Goal: Task Accomplishment & Management: Manage account settings

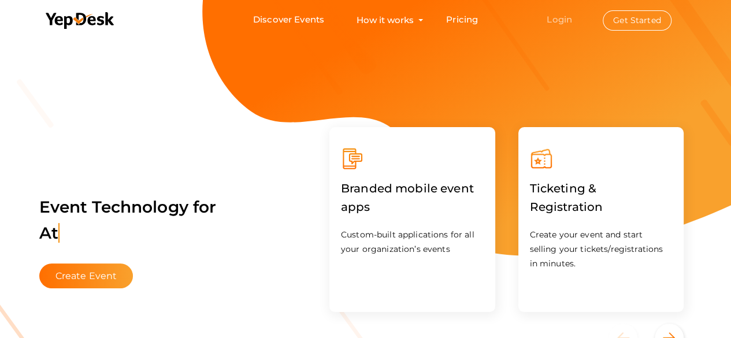
click at [559, 14] on link "Login" at bounding box center [559, 19] width 25 height 11
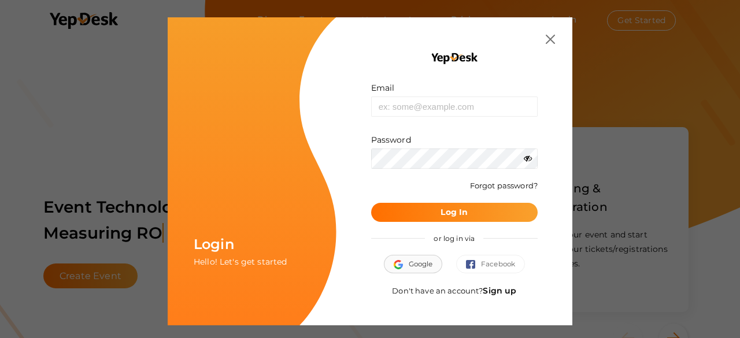
click at [406, 260] on img "button" at bounding box center [401, 264] width 15 height 9
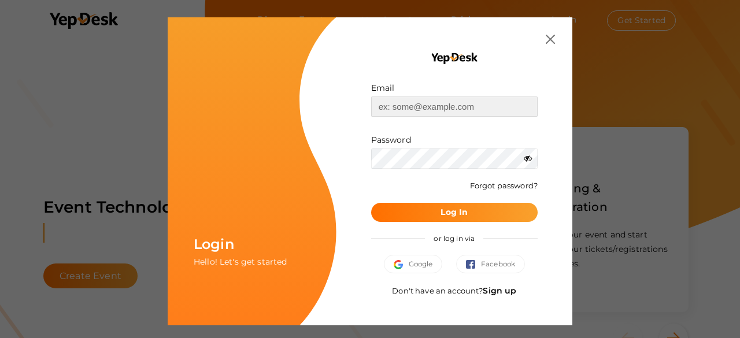
drag, startPoint x: 424, startPoint y: 106, endPoint x: 460, endPoint y: 115, distance: 37.6
click at [424, 106] on input "text" at bounding box center [454, 107] width 166 height 20
type input "[EMAIL_ADDRESS][DOMAIN_NAME]"
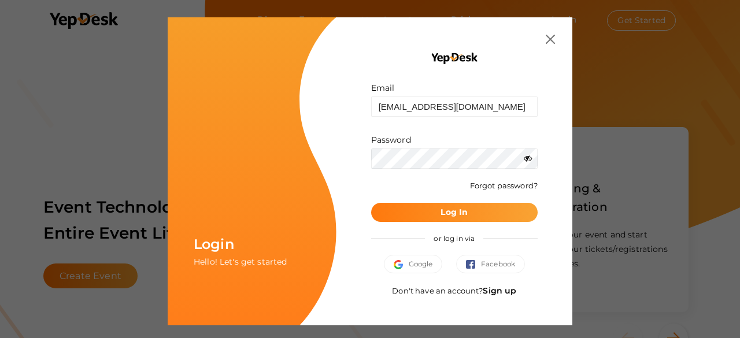
click at [460, 204] on button "Log In" at bounding box center [454, 212] width 166 height 19
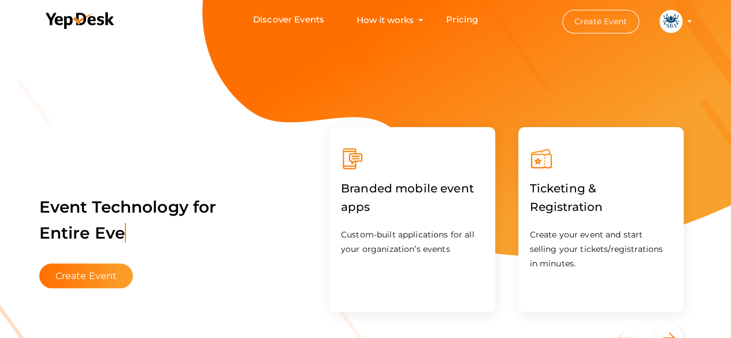
click at [681, 20] on img at bounding box center [670, 21] width 23 height 23
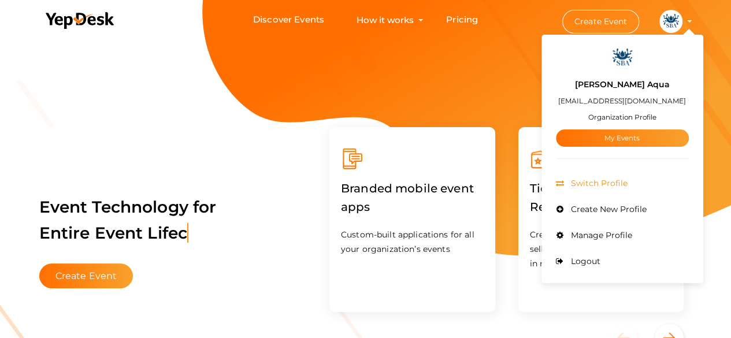
click at [611, 185] on span "Switch Profile" at bounding box center [598, 183] width 60 height 10
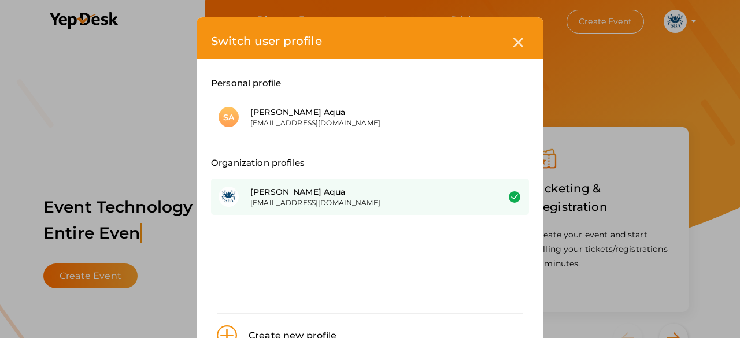
click at [308, 189] on div "[PERSON_NAME] Aqua" at bounding box center [365, 192] width 231 height 12
click at [144, 114] on div "Switch user profile Personal profile SA Shri Balaji Aqua shribalajiaquaa@gmail.…" at bounding box center [370, 169] width 740 height 338
click at [516, 36] on div at bounding box center [517, 42] width 21 height 21
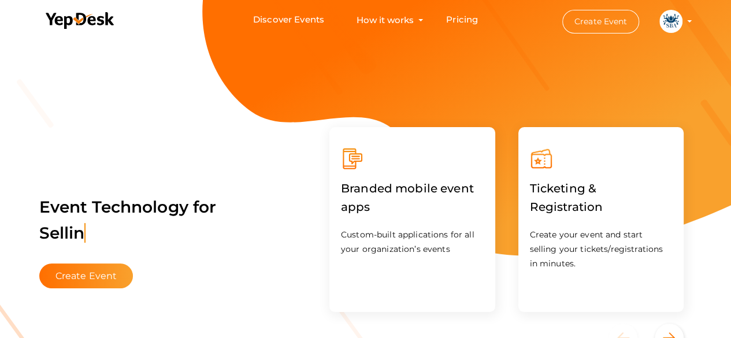
drag, startPoint x: 662, startPoint y: 19, endPoint x: 666, endPoint y: 37, distance: 18.2
click at [663, 19] on img at bounding box center [670, 21] width 23 height 23
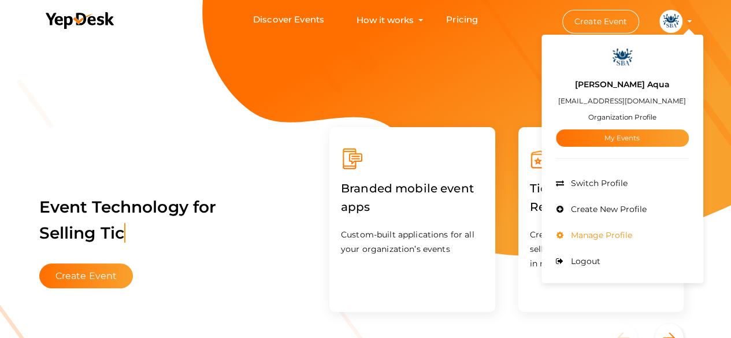
click at [589, 229] on li "Manage Profile" at bounding box center [622, 235] width 133 height 26
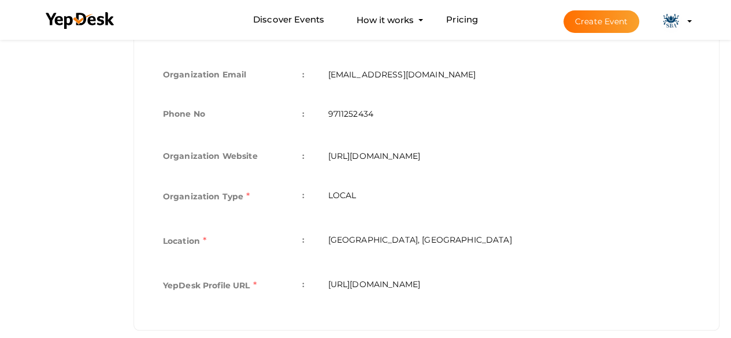
scroll to position [431, 0]
click at [364, 186] on td "LOCAL" at bounding box center [508, 196] width 385 height 44
click at [363, 180] on td "LOCAL" at bounding box center [508, 196] width 385 height 44
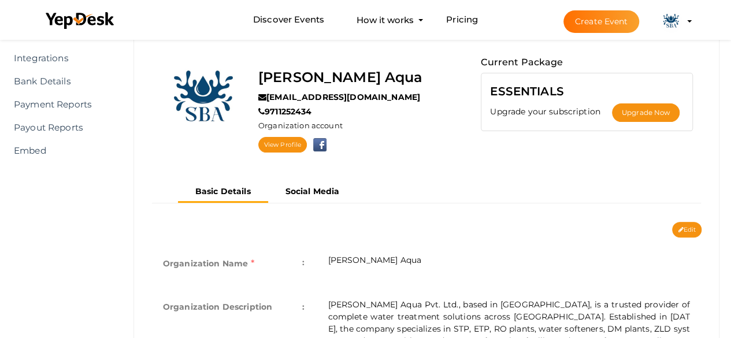
scroll to position [84, 0]
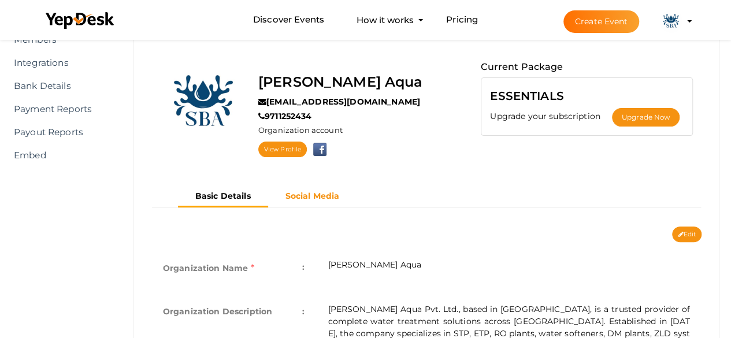
click at [324, 193] on b "Social Media" at bounding box center [312, 196] width 54 height 10
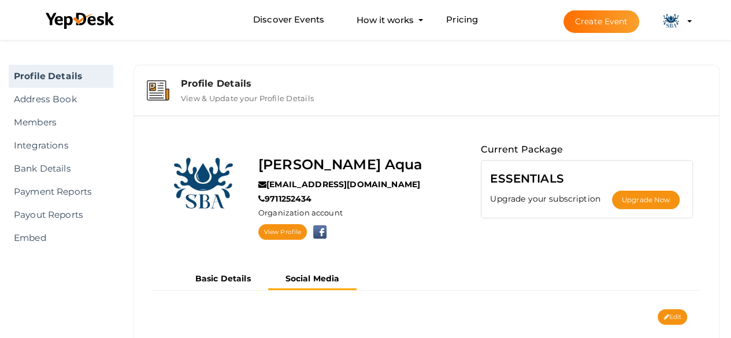
scroll to position [0, 0]
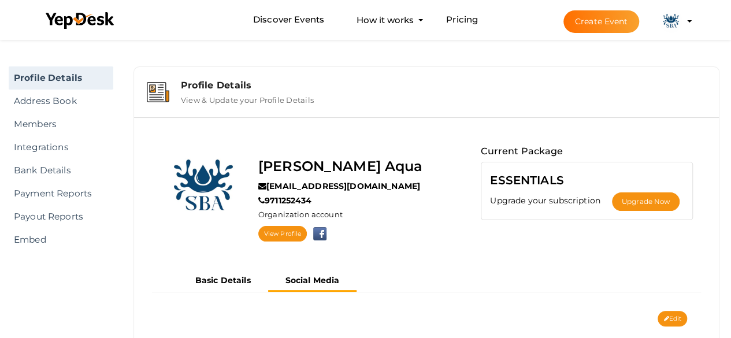
click at [667, 21] on img at bounding box center [670, 21] width 23 height 23
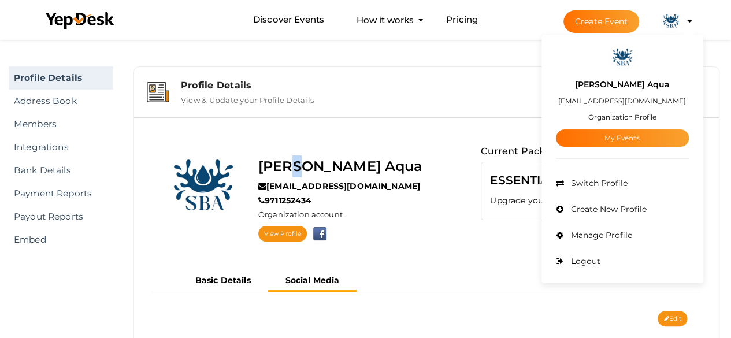
click at [289, 162] on label "[PERSON_NAME] Aqua" at bounding box center [340, 166] width 165 height 22
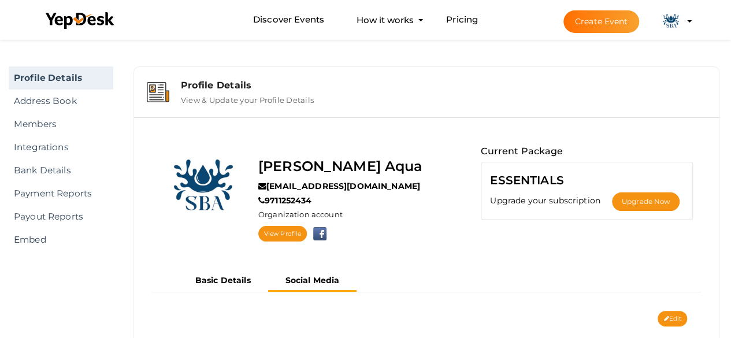
drag, startPoint x: 345, startPoint y: 160, endPoint x: 356, endPoint y: 159, distance: 11.0
click at [347, 159] on label "[PERSON_NAME] Aqua" at bounding box center [340, 166] width 165 height 22
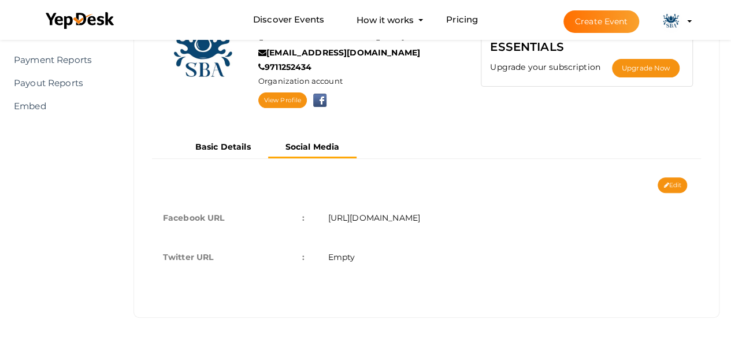
scroll to position [135, 0]
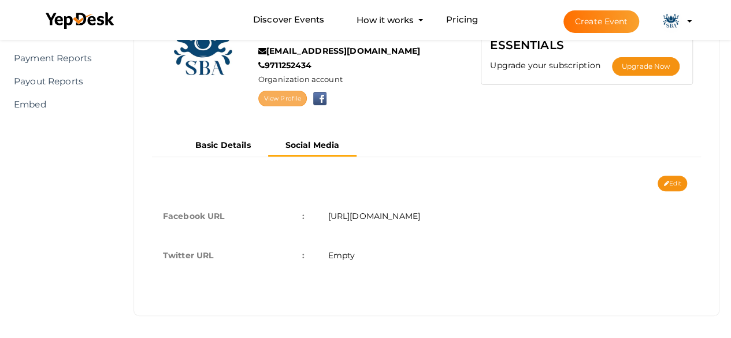
click at [280, 94] on link "View Profile" at bounding box center [282, 99] width 49 height 16
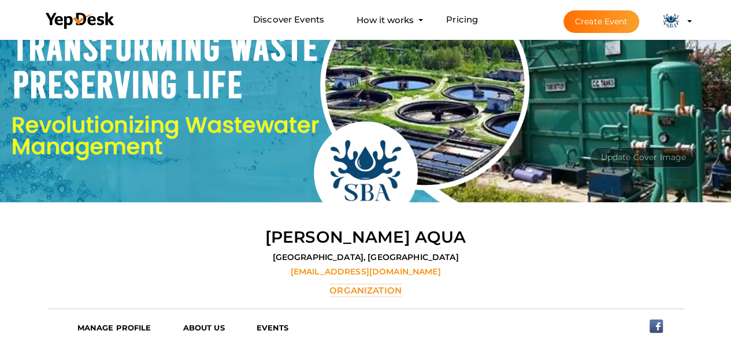
scroll to position [19, 0]
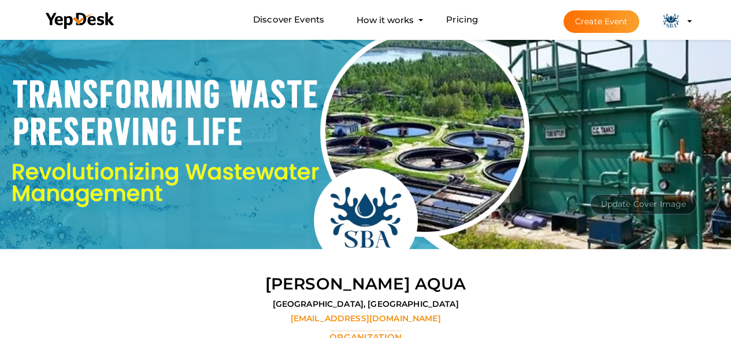
click at [616, 201] on button "Update Cover Image" at bounding box center [643, 204] width 106 height 20
